Goal: Task Accomplishment & Management: Complete application form

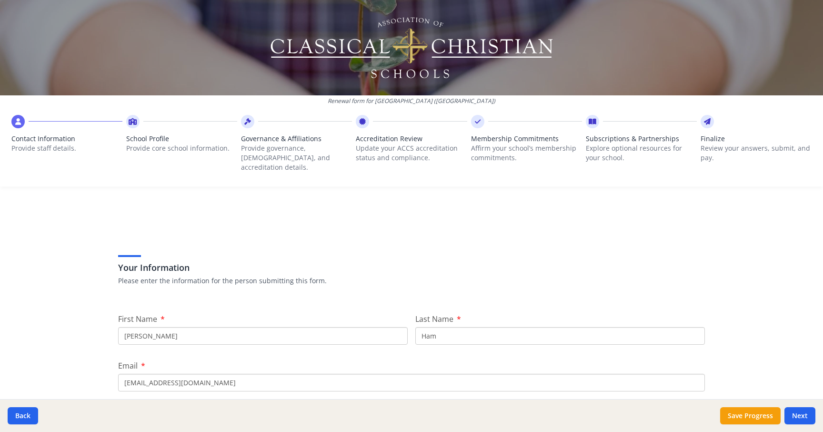
scroll to position [77, 0]
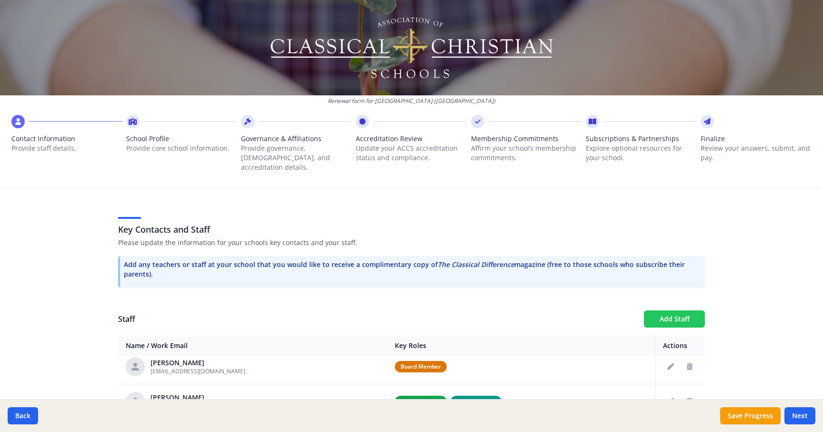
click at [676, 310] on button "Add Staff" at bounding box center [674, 318] width 61 height 17
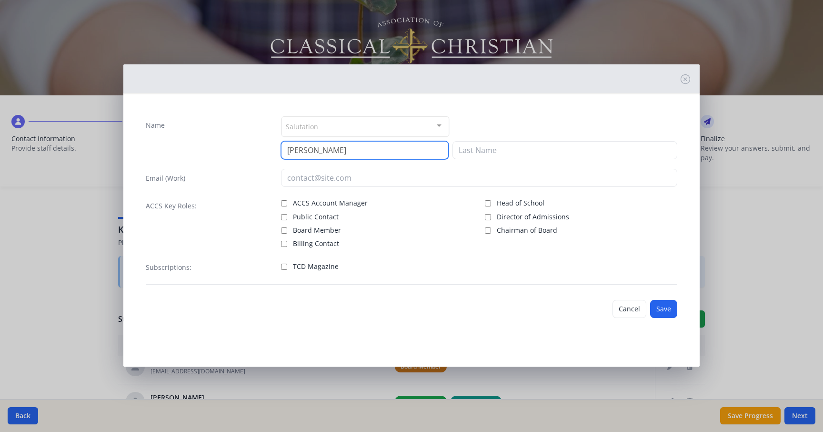
type input "[PERSON_NAME]"
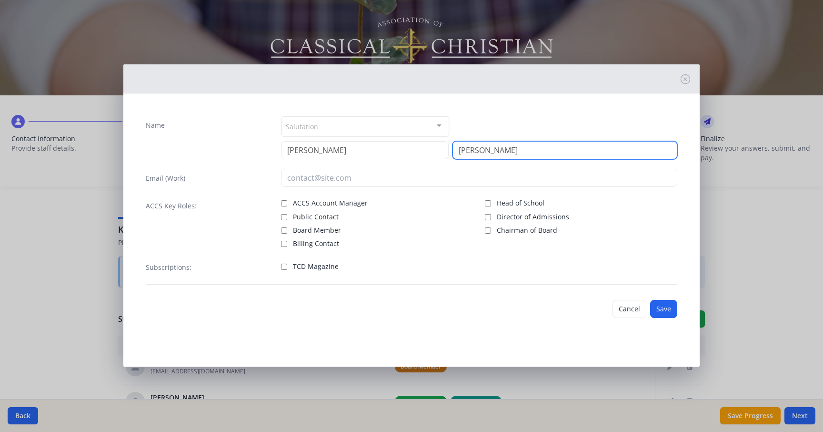
type input "[PERSON_NAME]"
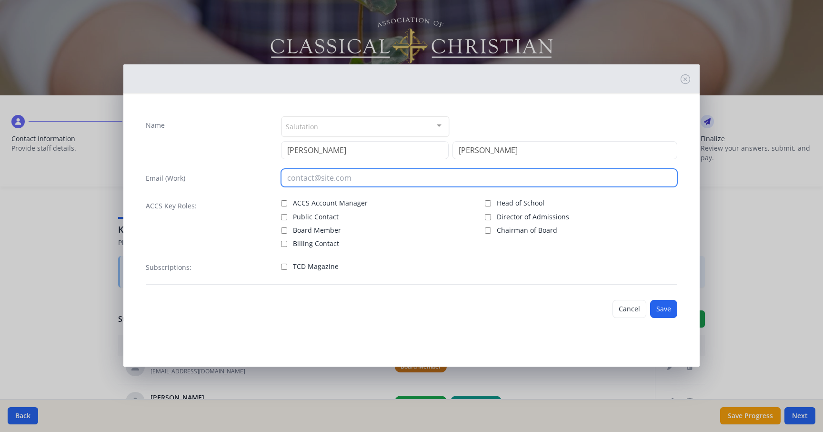
paste input "[EMAIL_ADDRESS][DOMAIN_NAME]"
type input "[EMAIL_ADDRESS][DOMAIN_NAME]"
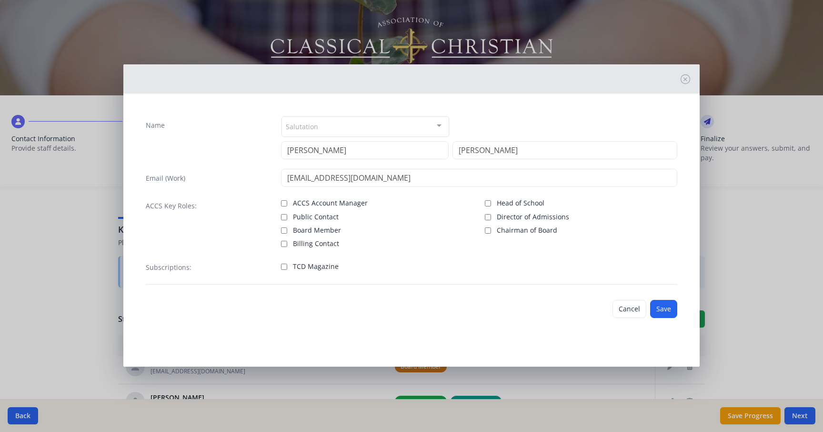
click at [285, 268] on input "TCD Magazine" at bounding box center [284, 266] width 6 height 6
checkbox input "true"
click at [664, 309] on button "Save" at bounding box center [663, 309] width 27 height 18
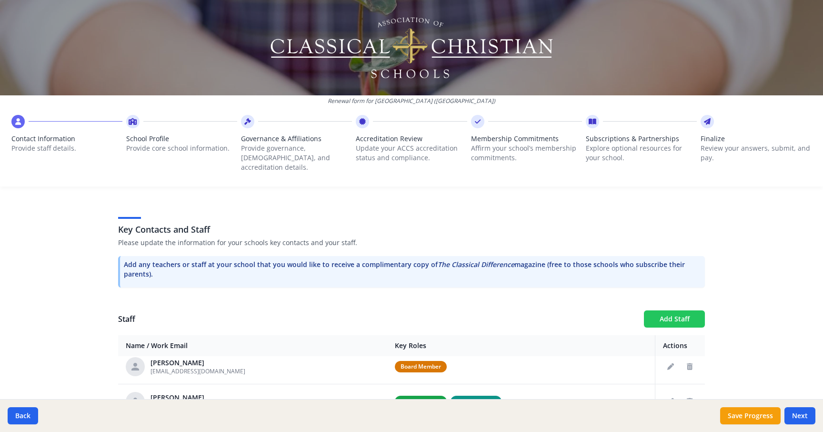
click at [688, 310] on button "Add Staff" at bounding box center [674, 318] width 61 height 17
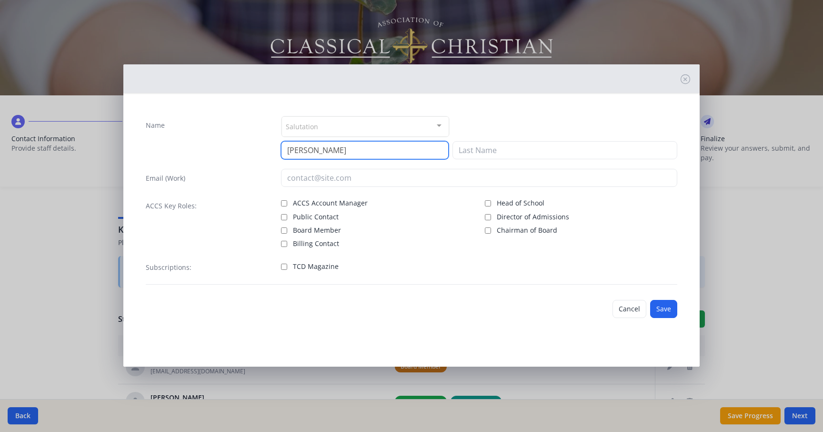
type input "[PERSON_NAME]"
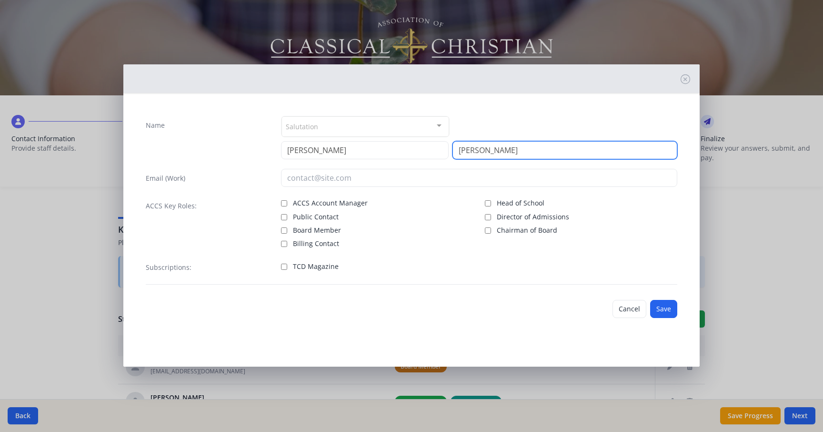
type input "[PERSON_NAME]"
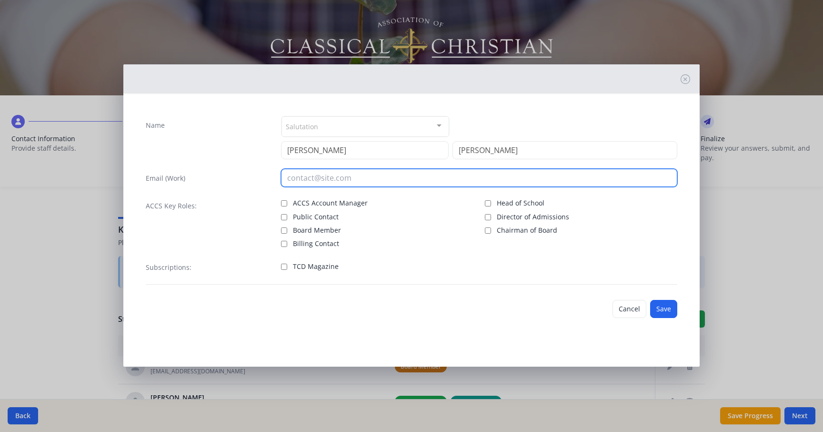
paste input "[EMAIL_ADDRESS][DOMAIN_NAME]"
type input "[EMAIL_ADDRESS][DOMAIN_NAME]"
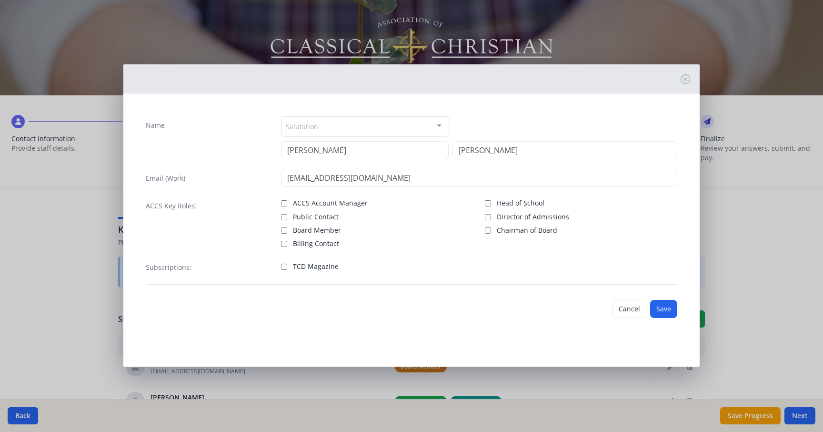
click at [285, 267] on input "TCD Magazine" at bounding box center [284, 266] width 6 height 6
checkbox input "true"
click at [669, 311] on button "Save" at bounding box center [663, 309] width 27 height 18
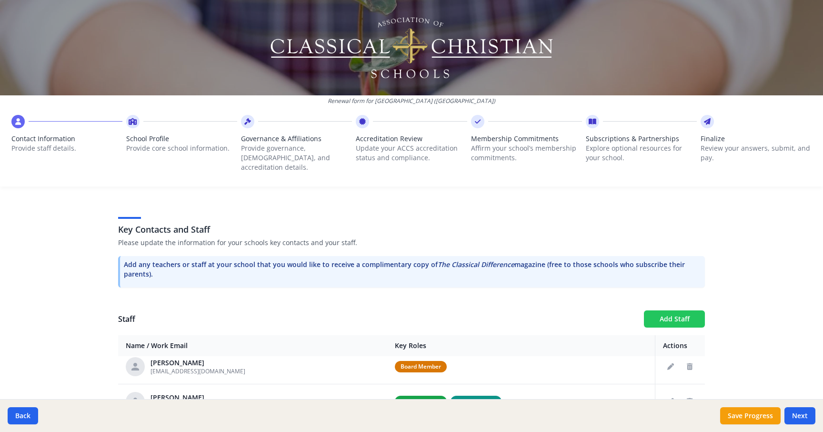
click at [656, 310] on button "Add Staff" at bounding box center [674, 318] width 61 height 17
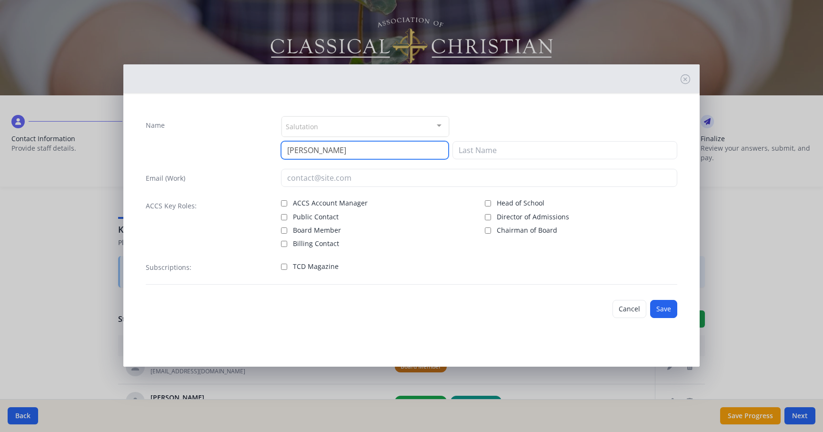
type input "[PERSON_NAME]"
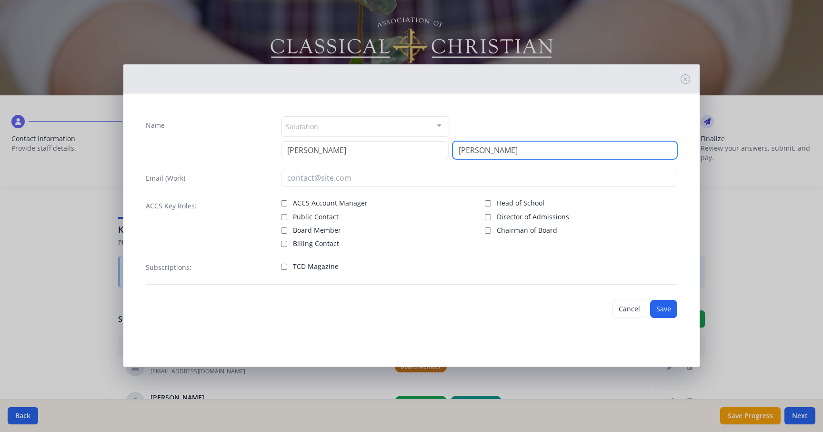
type input "[PERSON_NAME]"
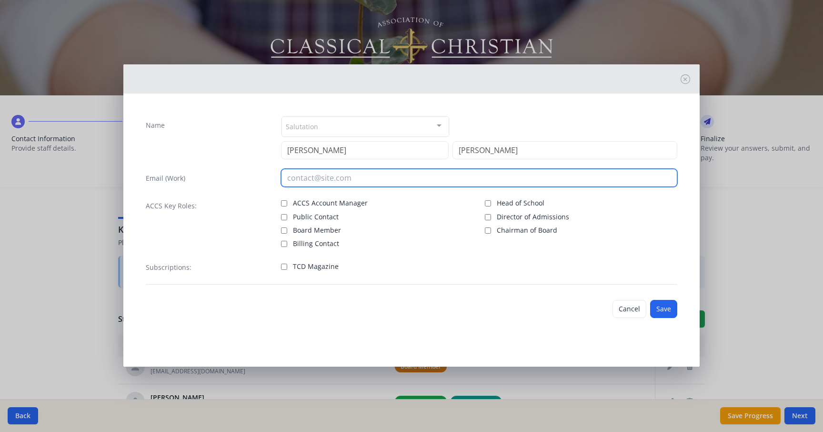
paste input "[EMAIL_ADDRESS][DOMAIN_NAME]"
type input "[EMAIL_ADDRESS][DOMAIN_NAME]"
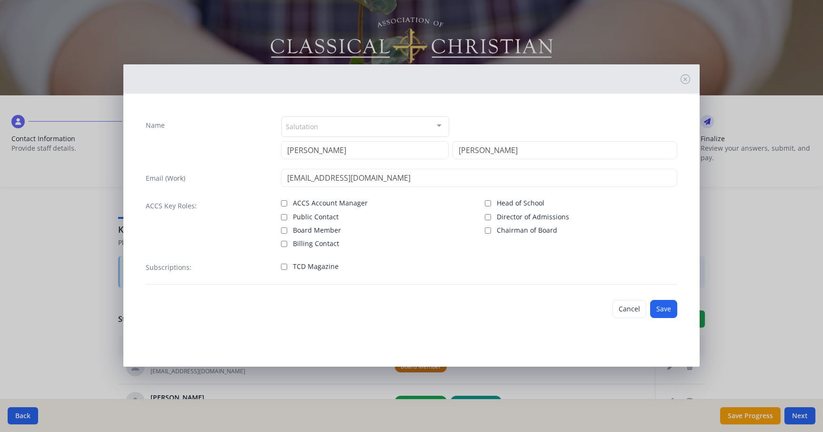
click at [283, 267] on input "TCD Magazine" at bounding box center [284, 266] width 6 height 6
checkbox input "true"
click at [665, 308] on button "Save" at bounding box center [663, 309] width 27 height 18
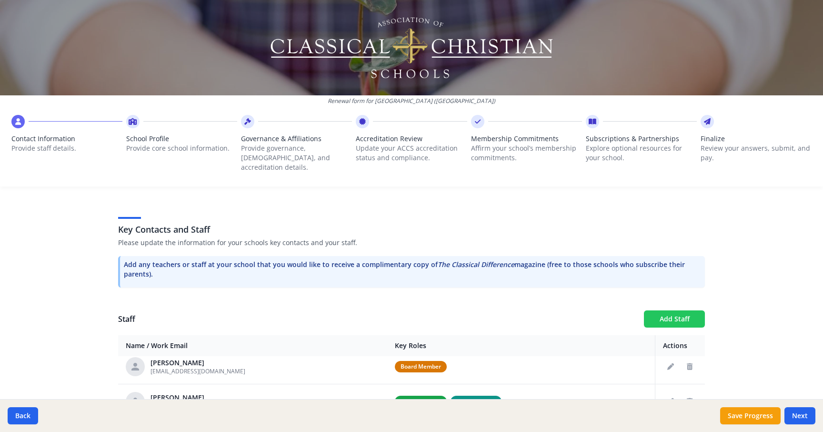
click at [671, 310] on button "Add Staff" at bounding box center [674, 318] width 61 height 17
checkbox input "false"
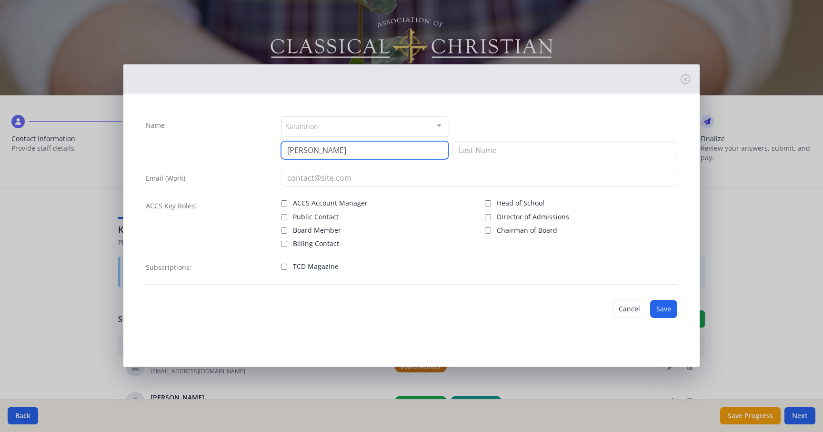
type input "[PERSON_NAME]"
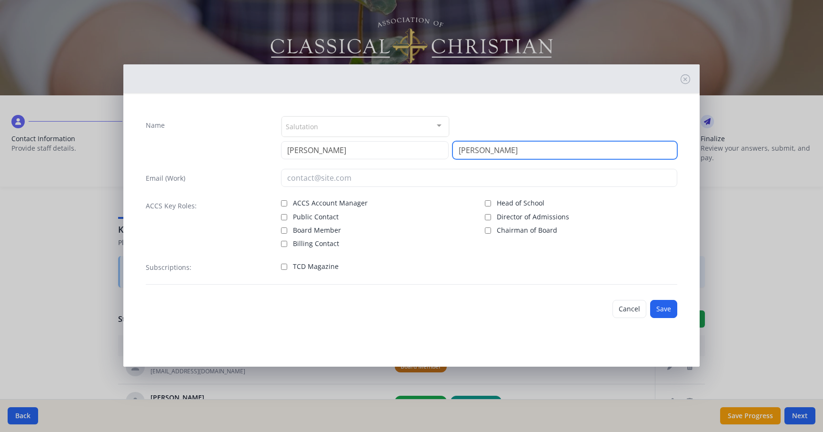
type input "[PERSON_NAME]"
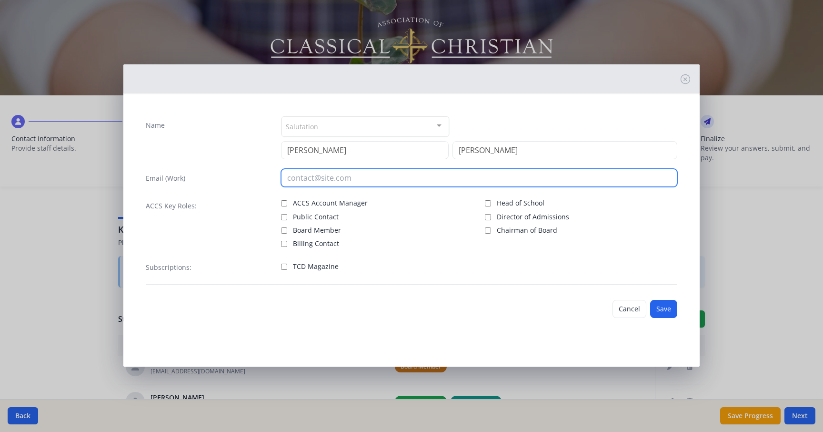
paste input "[EMAIL_ADDRESS][DOMAIN_NAME]"
type input "[EMAIL_ADDRESS][DOMAIN_NAME]"
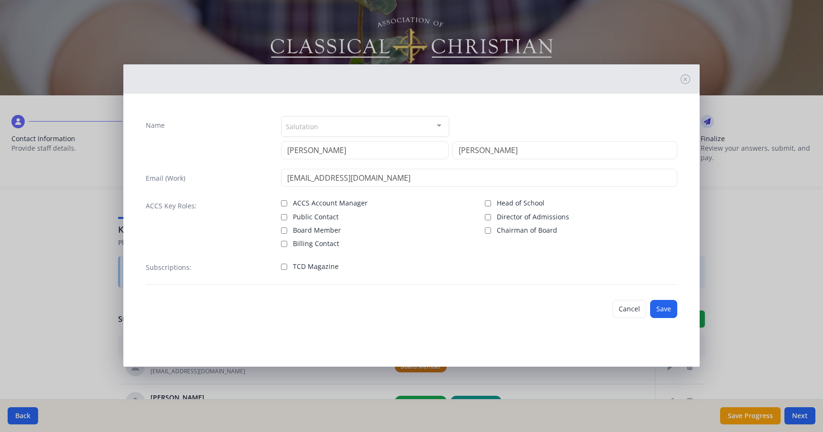
click at [287, 266] on label "TCD Magazine" at bounding box center [377, 265] width 192 height 11
click at [287, 266] on input "TCD Magazine" at bounding box center [284, 266] width 6 height 6
checkbox input "true"
click at [668, 305] on button "Save" at bounding box center [663, 309] width 27 height 18
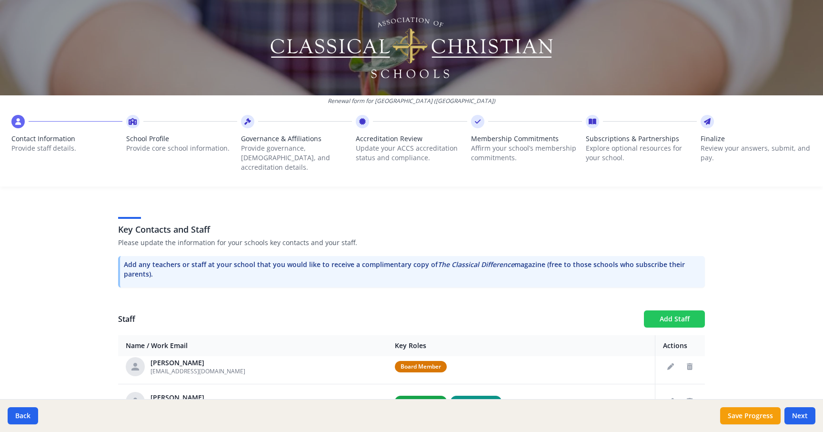
click at [679, 310] on button "Add Staff" at bounding box center [674, 318] width 61 height 17
checkbox input "false"
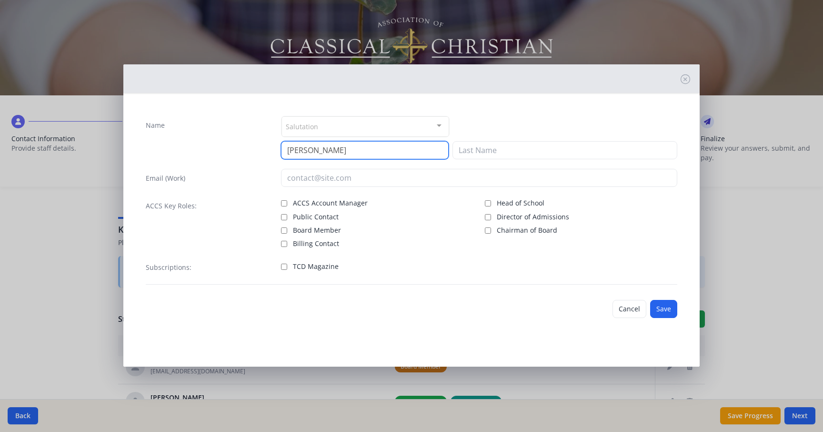
type input "[PERSON_NAME]"
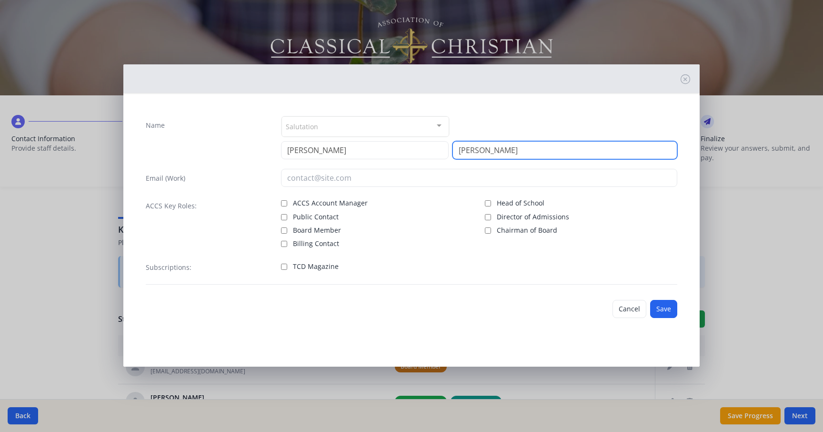
type input "[PERSON_NAME]"
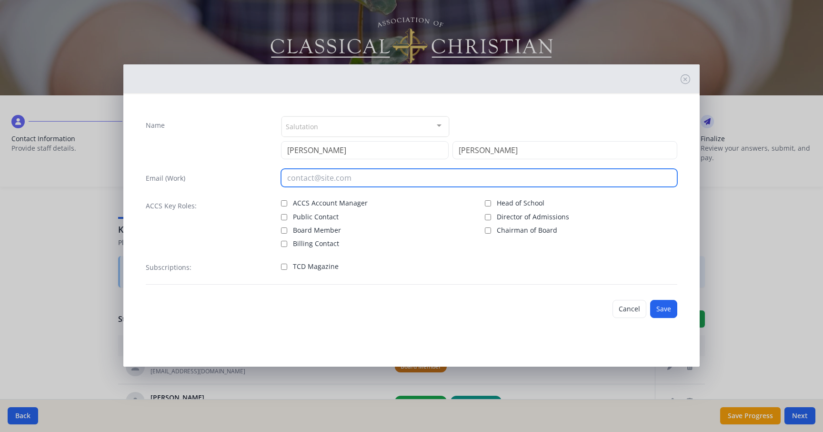
paste input "[EMAIL_ADDRESS][DOMAIN_NAME]"
type input "[EMAIL_ADDRESS][DOMAIN_NAME]"
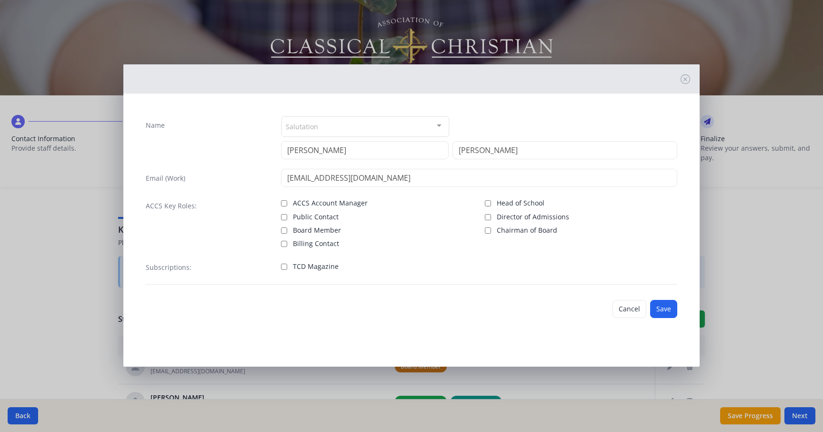
drag, startPoint x: 286, startPoint y: 267, endPoint x: 338, endPoint y: 322, distance: 75.8
click at [286, 267] on input "TCD Magazine" at bounding box center [284, 266] width 6 height 6
checkbox input "true"
click at [667, 310] on button "Save" at bounding box center [663, 309] width 27 height 18
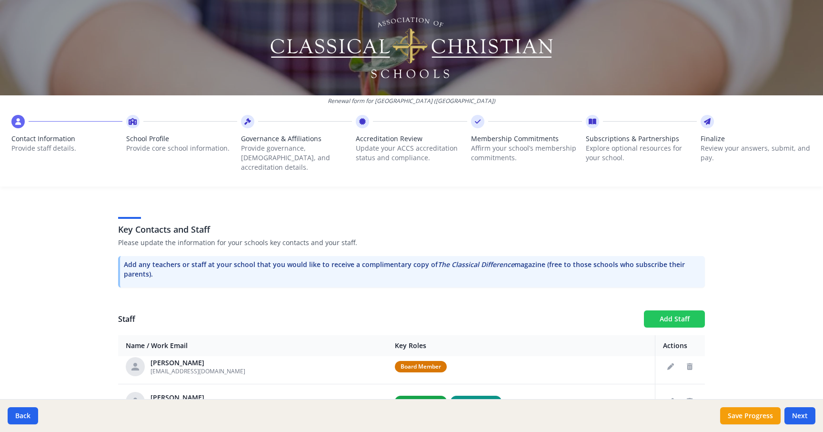
click at [686, 310] on button "Add Staff" at bounding box center [674, 318] width 61 height 17
checkbox input "false"
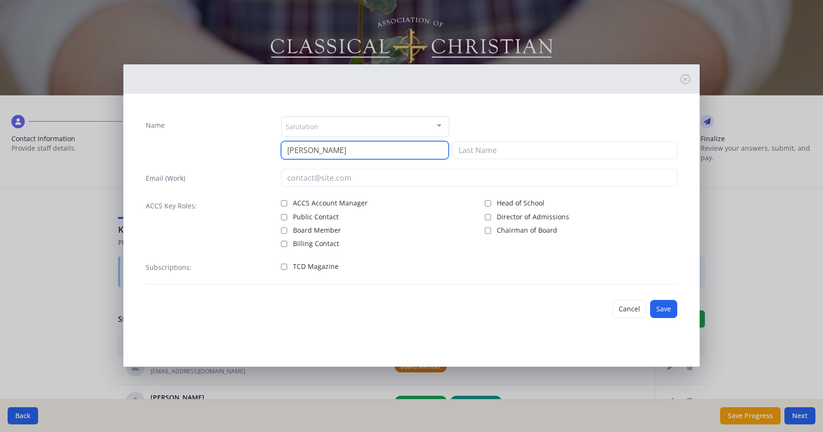
type input "[PERSON_NAME]"
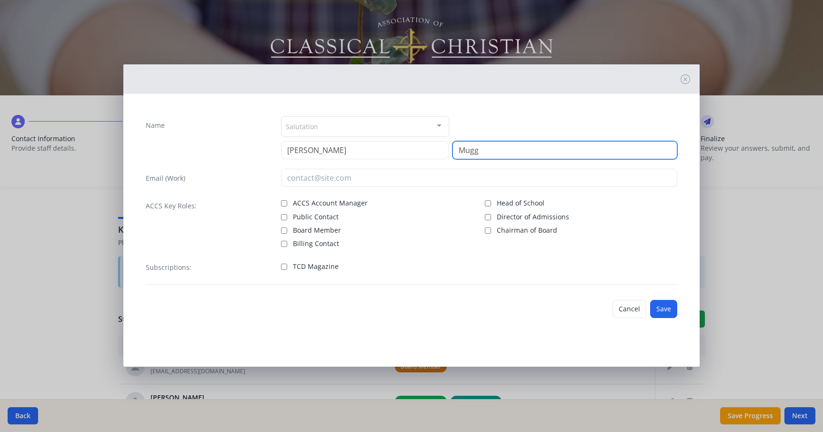
type input "Mugg"
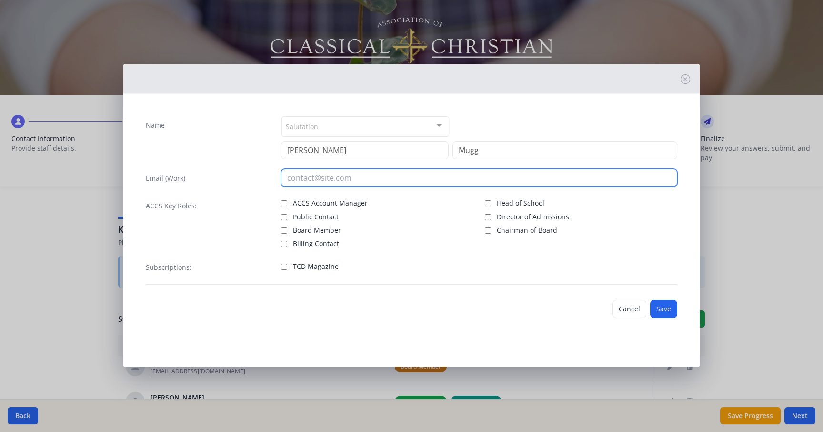
paste input "[EMAIL_ADDRESS][DOMAIN_NAME]"
type input "[EMAIL_ADDRESS][DOMAIN_NAME]"
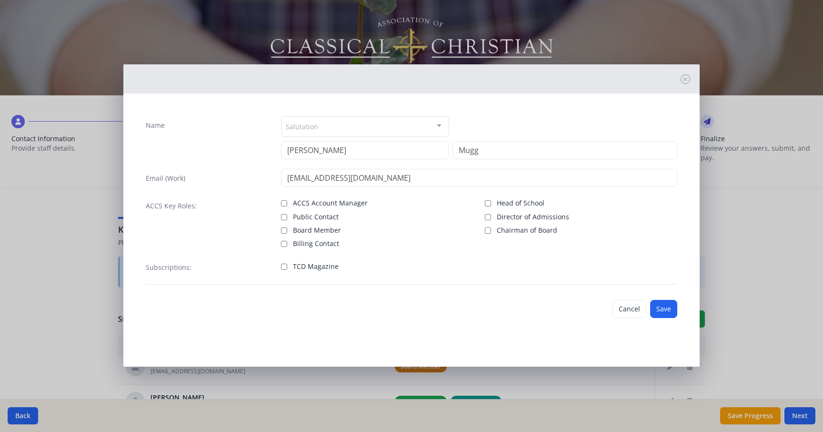
click at [287, 268] on label "TCD Magazine" at bounding box center [377, 265] width 192 height 11
click at [287, 268] on input "TCD Magazine" at bounding box center [284, 266] width 6 height 6
checkbox input "true"
click at [658, 307] on button "Save" at bounding box center [663, 309] width 27 height 18
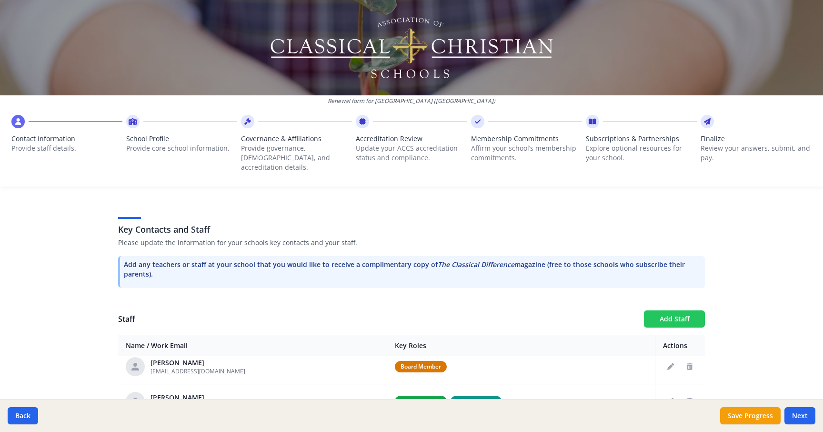
click at [673, 310] on button "Add Staff" at bounding box center [674, 318] width 61 height 17
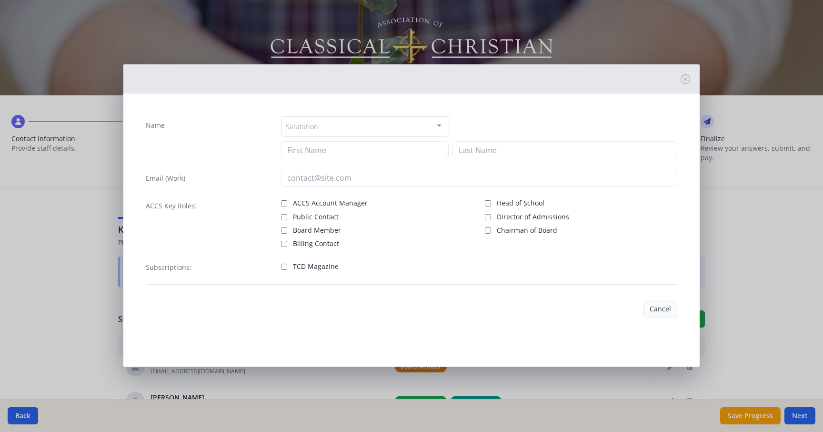
checkbox input "false"
type input "[PERSON_NAME]"
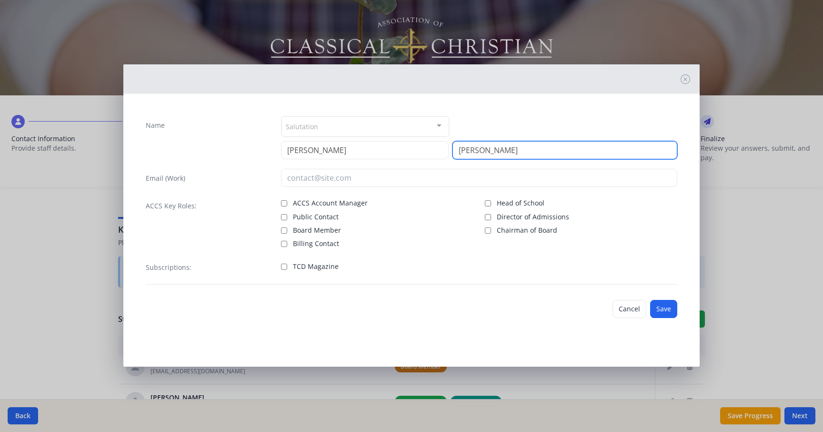
type input "[PERSON_NAME]"
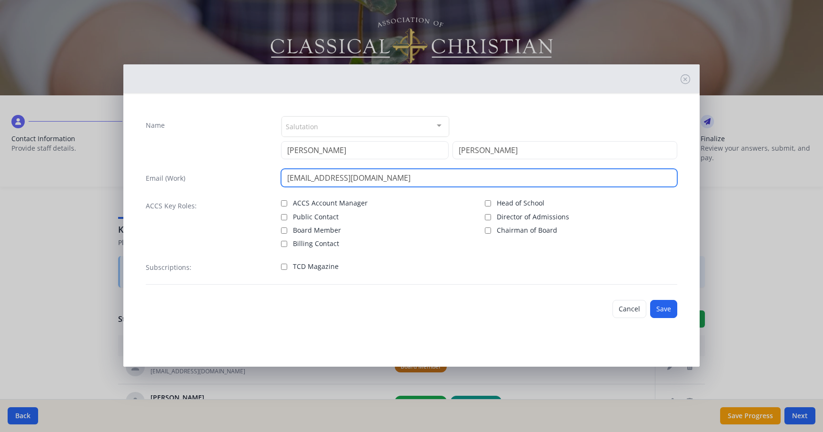
type input "[EMAIL_ADDRESS][DOMAIN_NAME]"
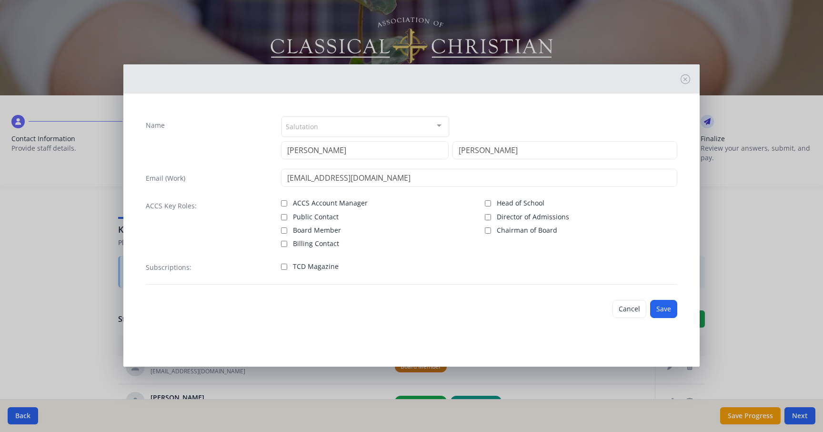
click at [283, 266] on input "TCD Magazine" at bounding box center [284, 266] width 6 height 6
checkbox input "true"
click at [664, 311] on button "Save" at bounding box center [663, 309] width 27 height 18
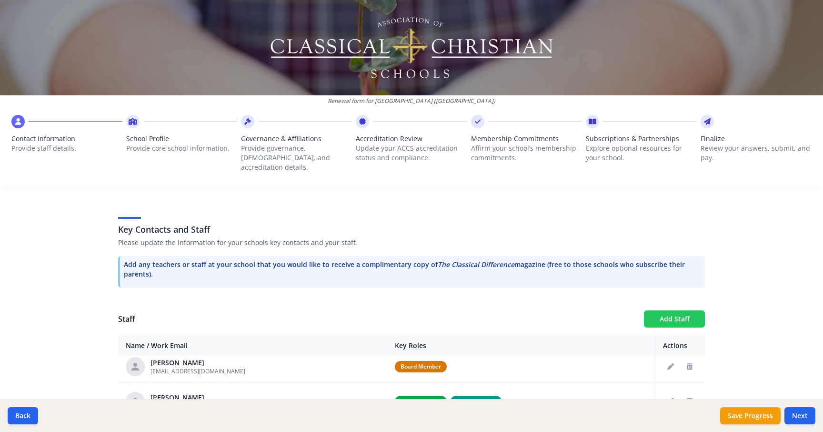
click at [678, 310] on button "Add Staff" at bounding box center [674, 318] width 61 height 17
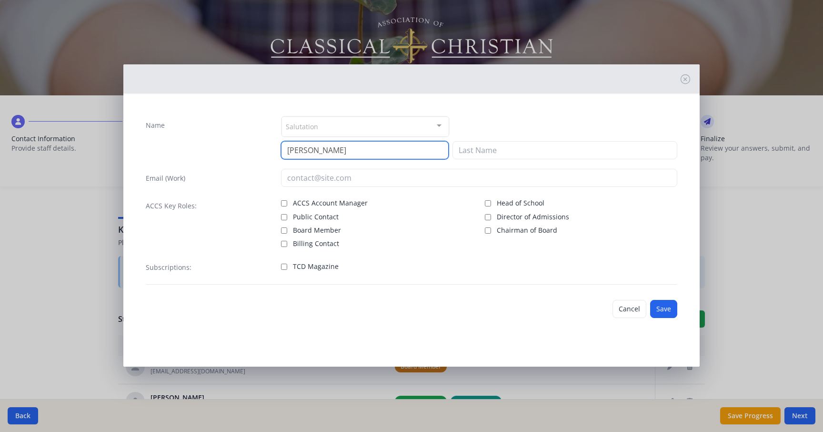
type input "[PERSON_NAME]"
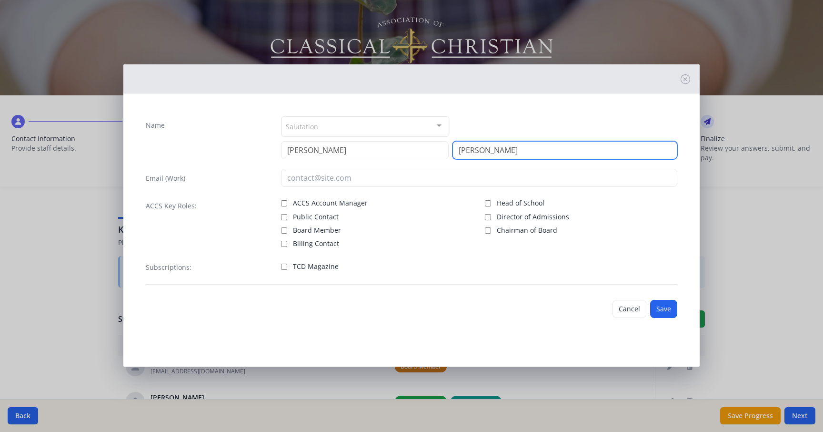
type input "[PERSON_NAME]"
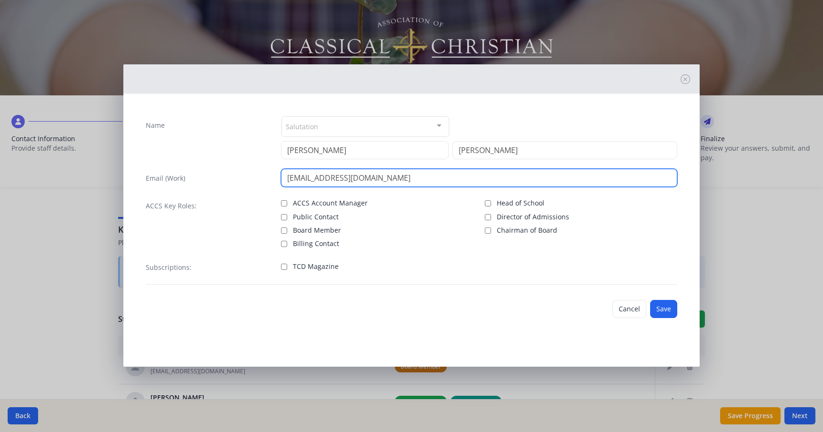
type input "[EMAIL_ADDRESS][DOMAIN_NAME]"
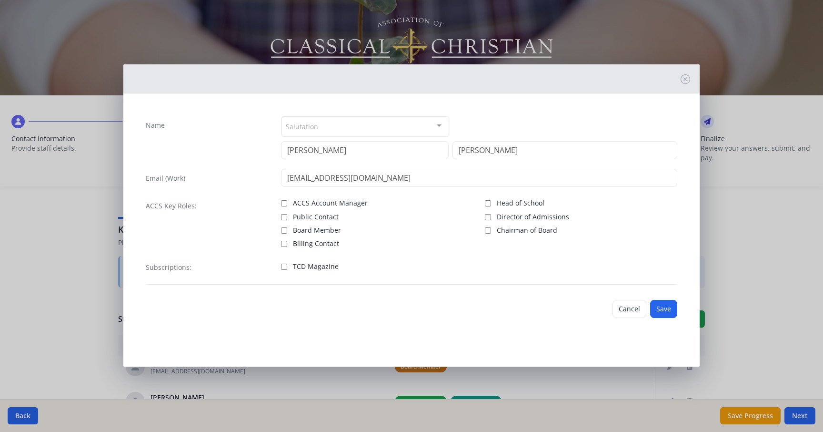
click at [282, 266] on input "TCD Magazine" at bounding box center [284, 266] width 6 height 6
checkbox input "true"
click at [666, 310] on button "Save" at bounding box center [663, 309] width 27 height 18
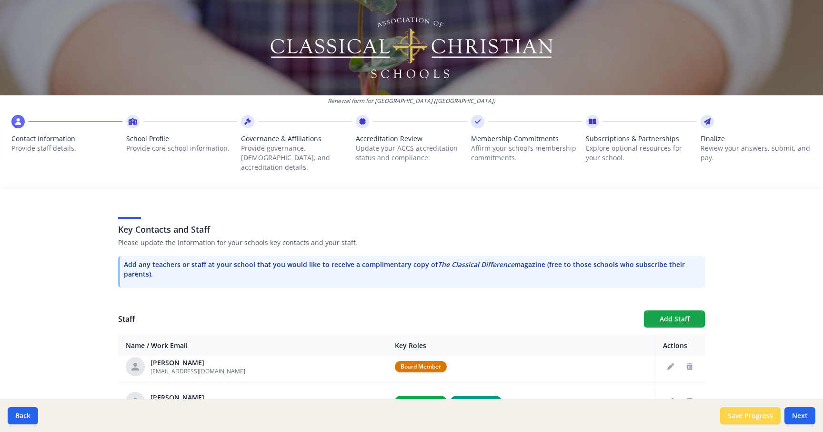
click at [756, 414] on button "Save Progress" at bounding box center [750, 415] width 60 height 17
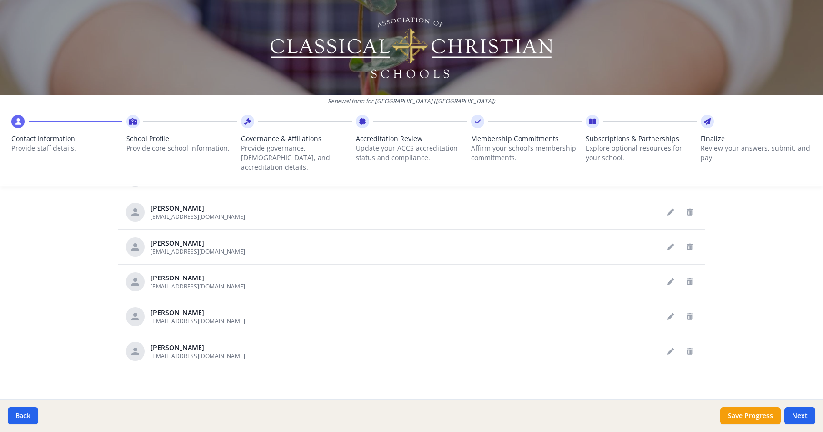
scroll to position [1281, 0]
click at [799, 419] on button "Next" at bounding box center [800, 415] width 31 height 17
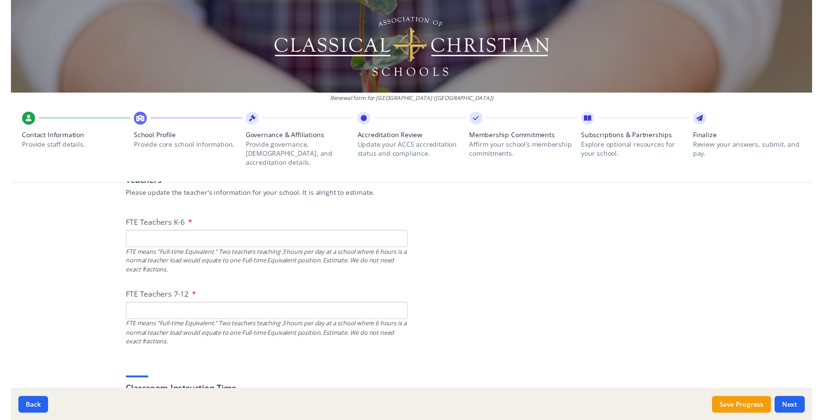
scroll to position [579, 0]
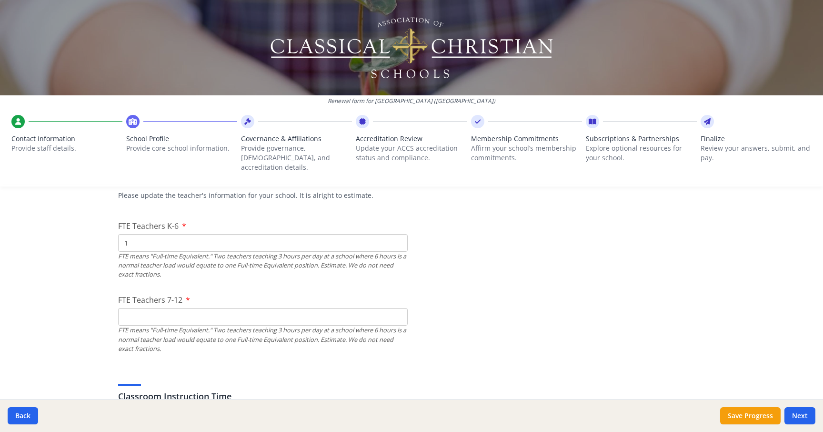
click at [398, 234] on input "1" at bounding box center [263, 243] width 290 height 18
type input "0"
click at [398, 236] on input "0" at bounding box center [263, 243] width 290 height 18
